Goal: Find specific page/section: Find specific page/section

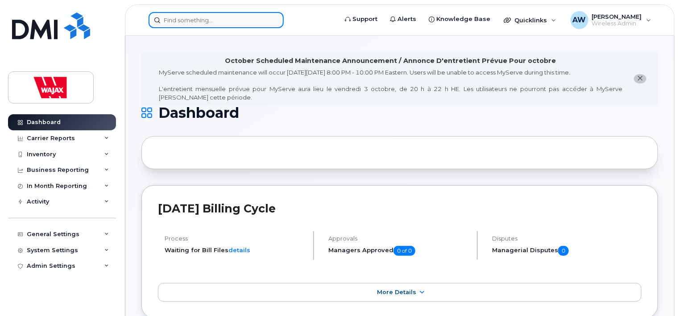
click at [200, 22] on input at bounding box center [216, 20] width 135 height 16
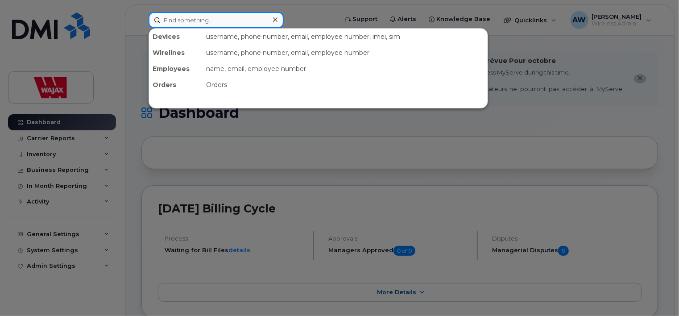
paste input "[PERSON_NAME]"
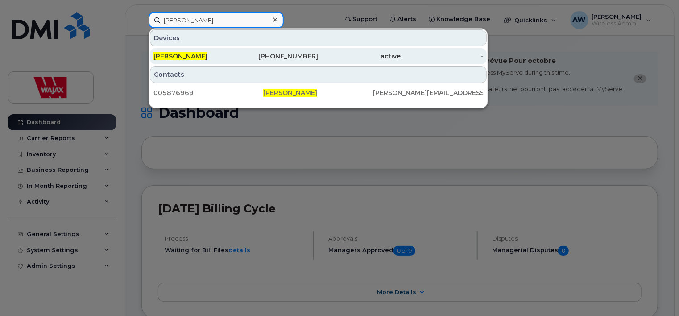
type input "[PERSON_NAME]"
click at [199, 50] on div "[PERSON_NAME]" at bounding box center [195, 56] width 83 height 16
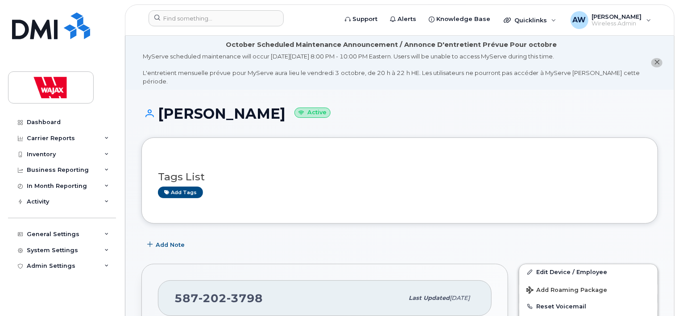
click at [660, 59] on icon "close notification" at bounding box center [657, 62] width 6 height 6
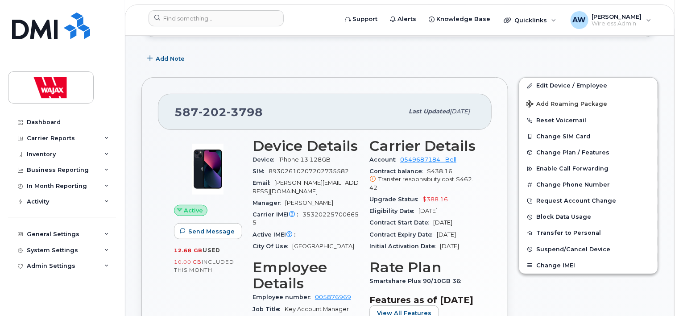
scroll to position [136, 0]
